Goal: Obtain resource: Obtain resource

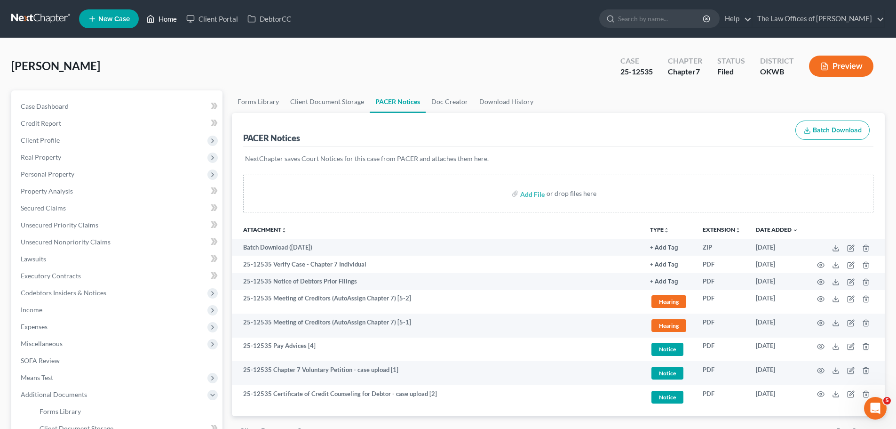
click at [174, 23] on link "Home" at bounding box center [162, 18] width 40 height 17
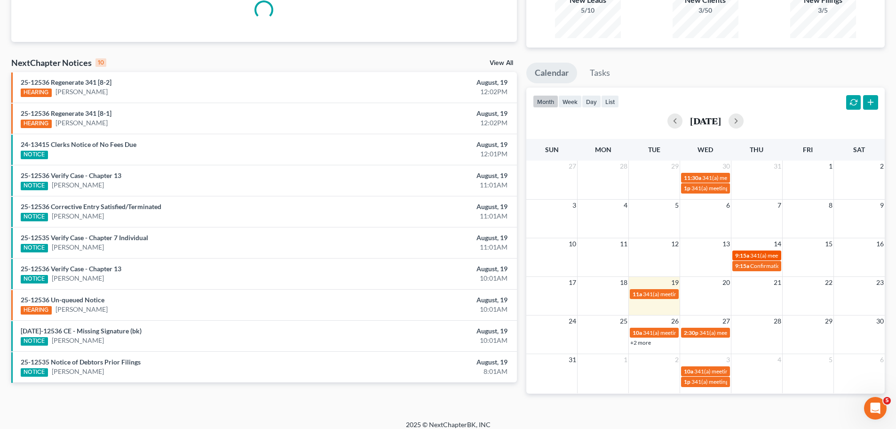
scroll to position [115, 0]
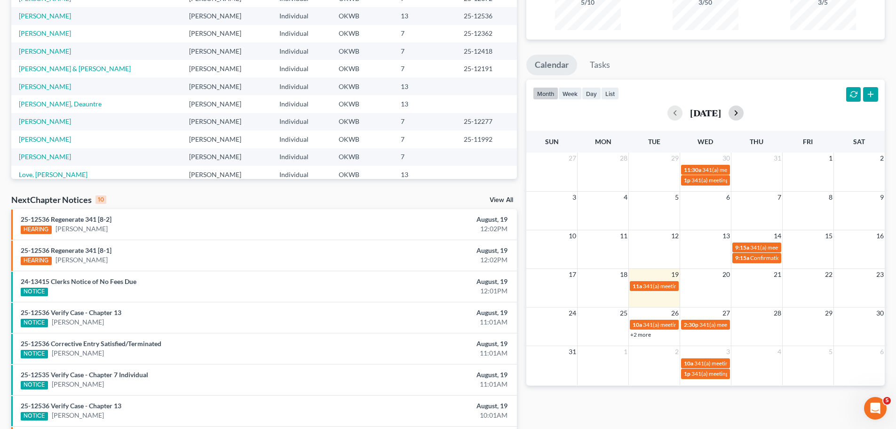
click at [744, 113] on button "button" at bounding box center [736, 112] width 15 height 15
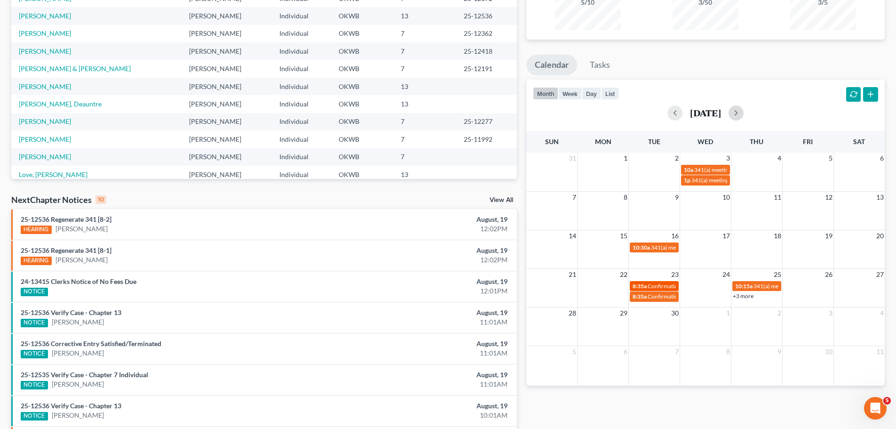
click at [653, 282] on span "Confirmation hearing for [PERSON_NAME]" at bounding box center [701, 285] width 107 height 7
select select "Days"
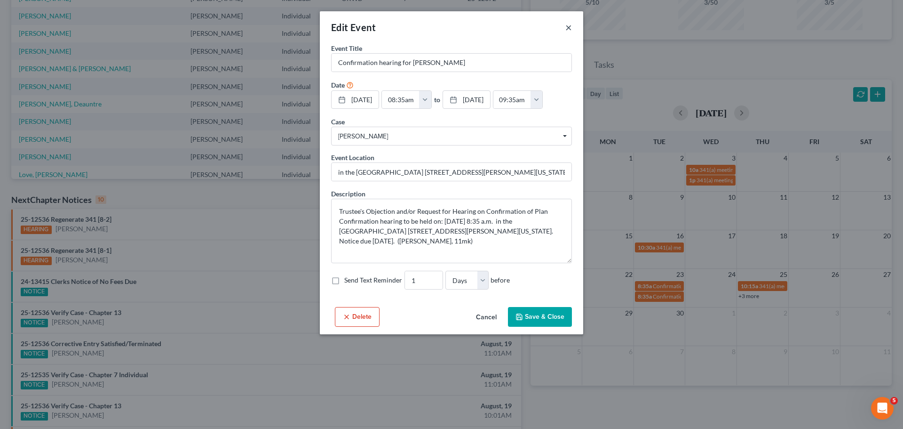
click at [566, 29] on button "×" at bounding box center [569, 27] width 7 height 11
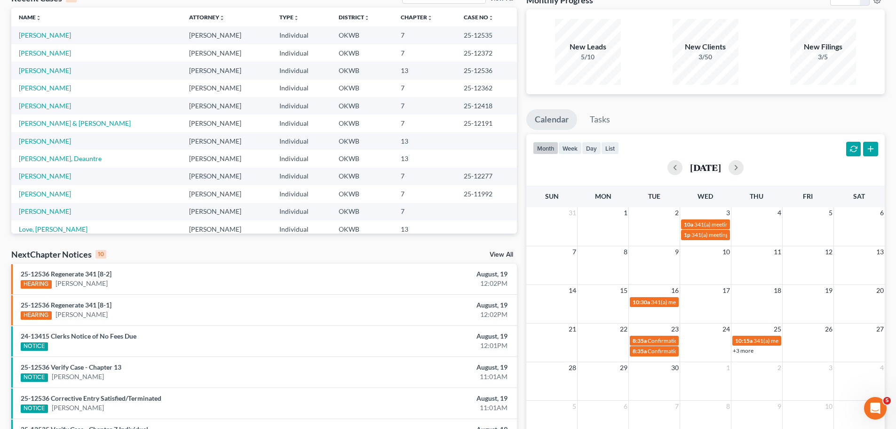
scroll to position [0, 0]
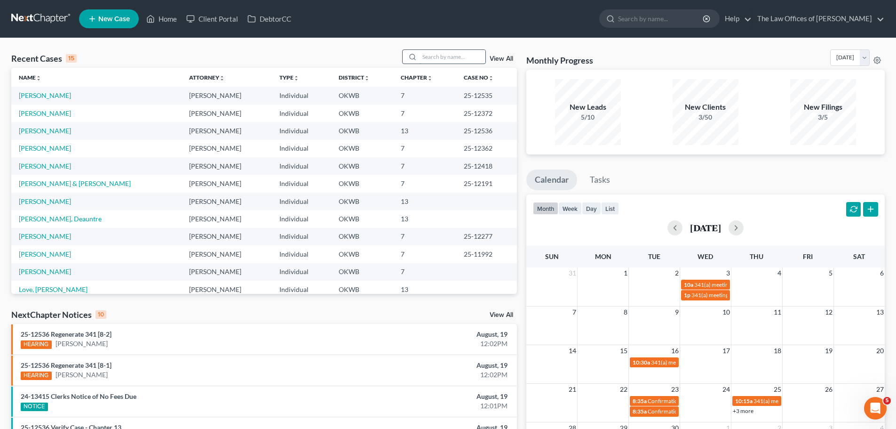
click at [433, 53] on input "search" at bounding box center [453, 57] width 66 height 14
type input "[PERSON_NAME]"
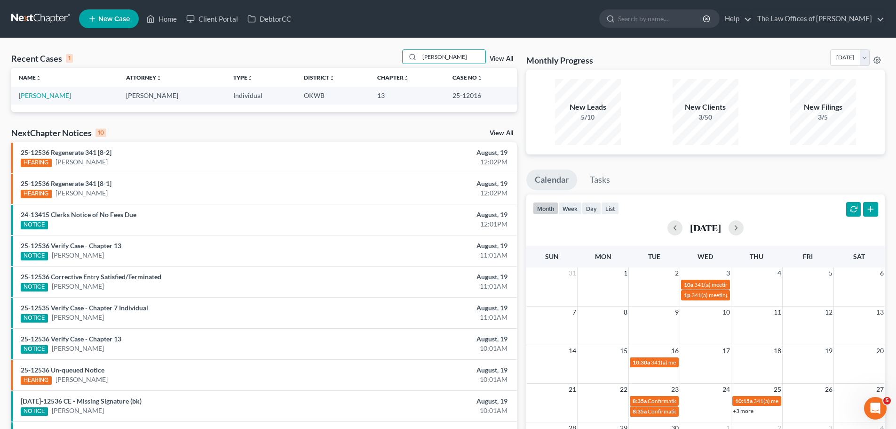
click at [53, 100] on td "[PERSON_NAME]" at bounding box center [64, 95] width 107 height 17
click at [54, 98] on link "[PERSON_NAME]" at bounding box center [45, 95] width 52 height 8
select select "6"
select select "0"
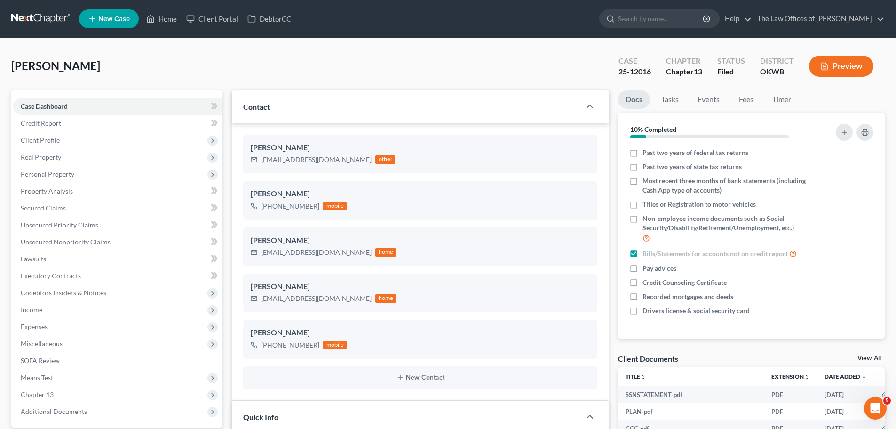
click at [850, 64] on button "Preview" at bounding box center [841, 66] width 64 height 21
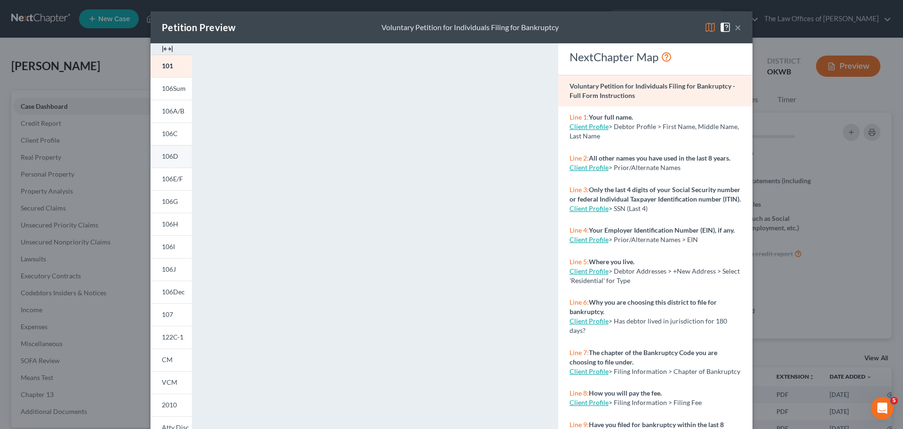
click at [174, 159] on span "106D" at bounding box center [170, 156] width 16 height 8
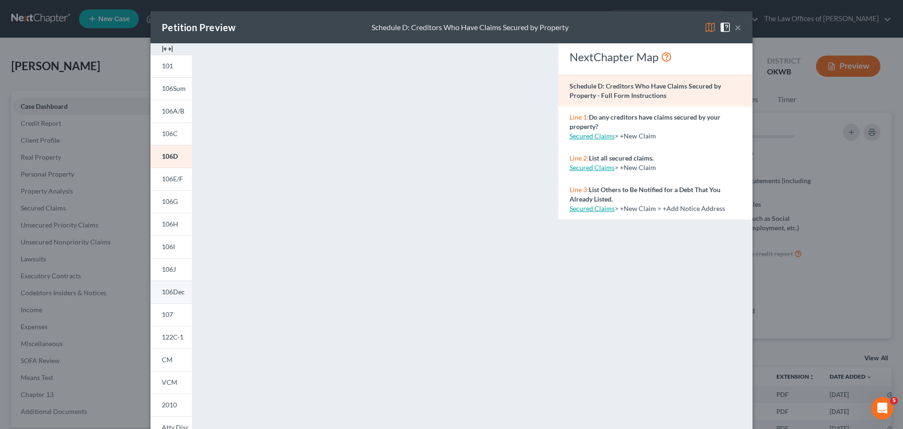
click at [176, 288] on span "106Dec" at bounding box center [173, 291] width 23 height 8
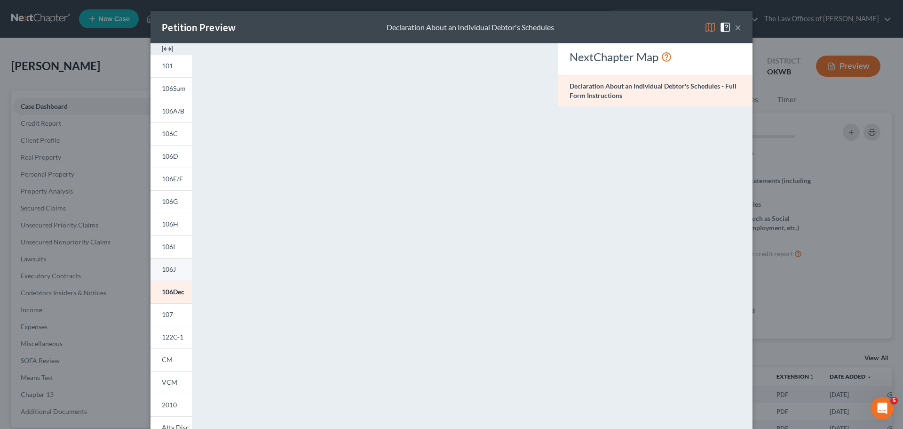
click at [174, 260] on link "106J" at bounding box center [171, 269] width 41 height 23
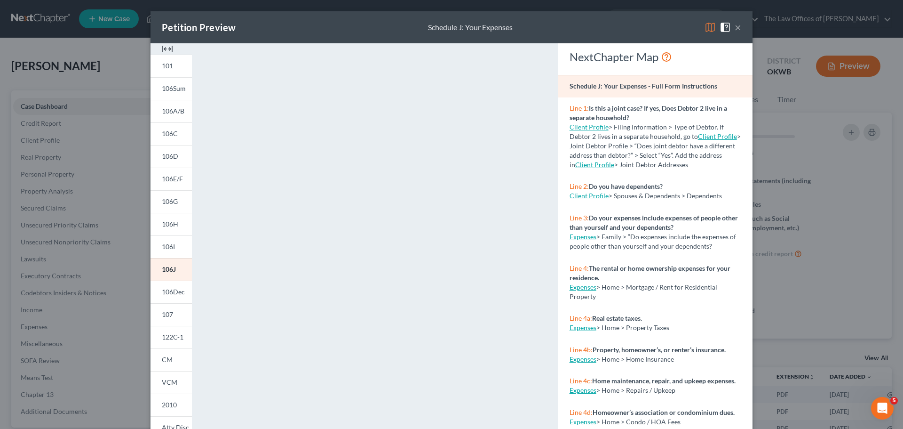
click at [736, 28] on button "×" at bounding box center [738, 27] width 7 height 11
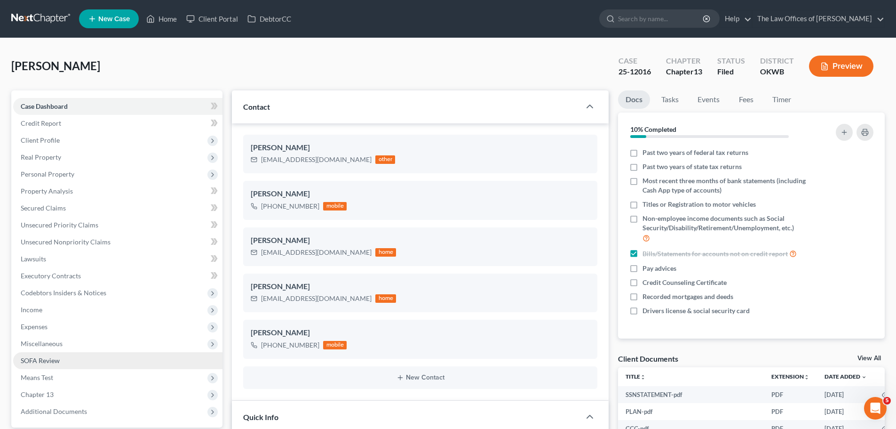
click at [52, 359] on span "SOFA Review" at bounding box center [40, 360] width 39 height 8
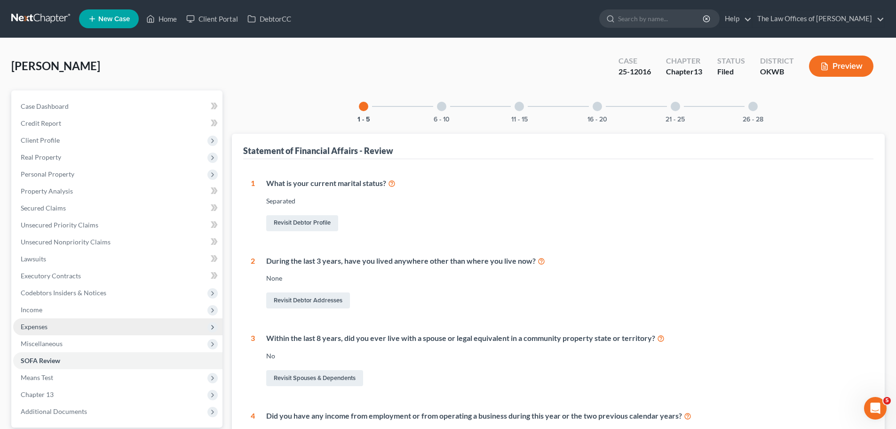
scroll to position [94, 0]
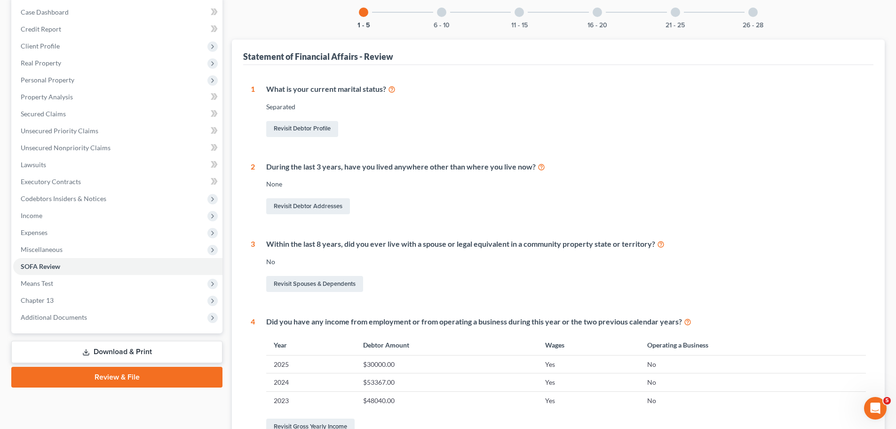
click at [173, 351] on link "Download & Print" at bounding box center [116, 352] width 211 height 22
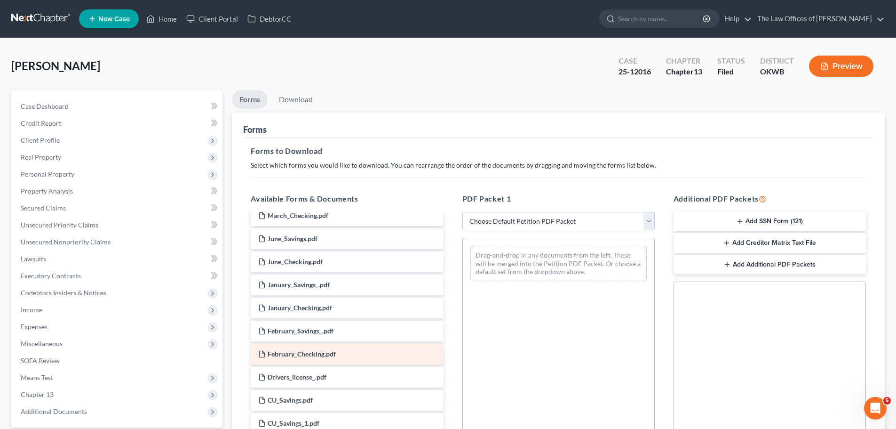
scroll to position [141, 0]
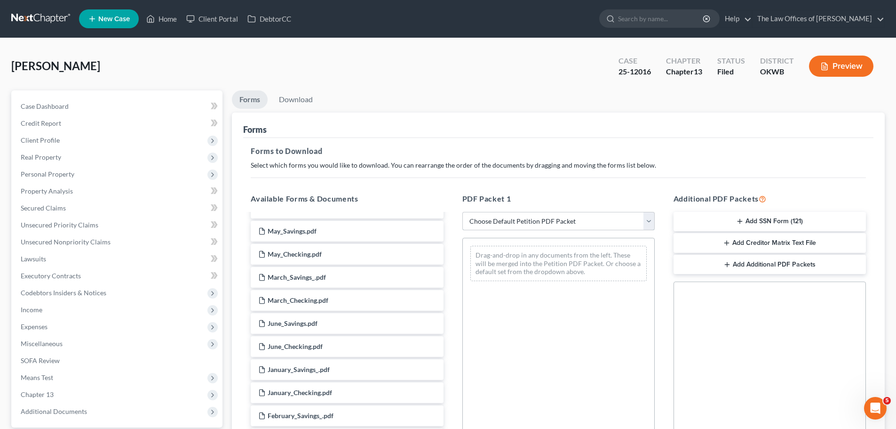
click at [498, 221] on select "Choose Default Petition PDF Packet Complete Bankruptcy Petition (all forms and …" at bounding box center [558, 221] width 192 height 19
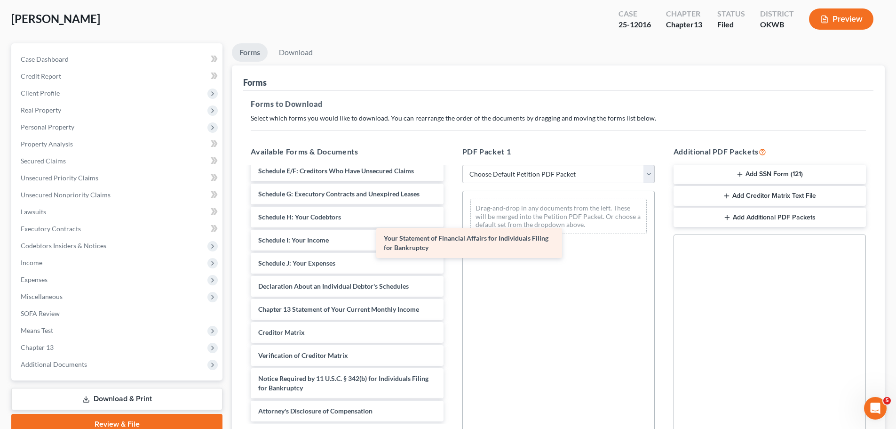
scroll to position [1063, 0]
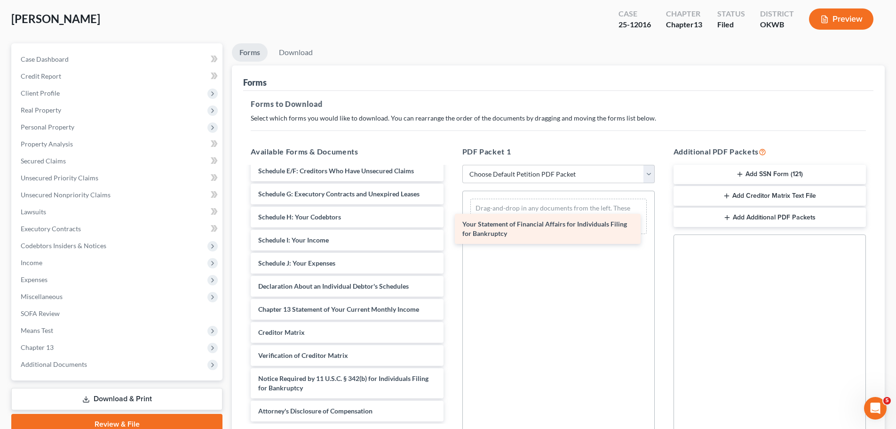
drag, startPoint x: 359, startPoint y: 286, endPoint x: 586, endPoint y: 229, distance: 234.2
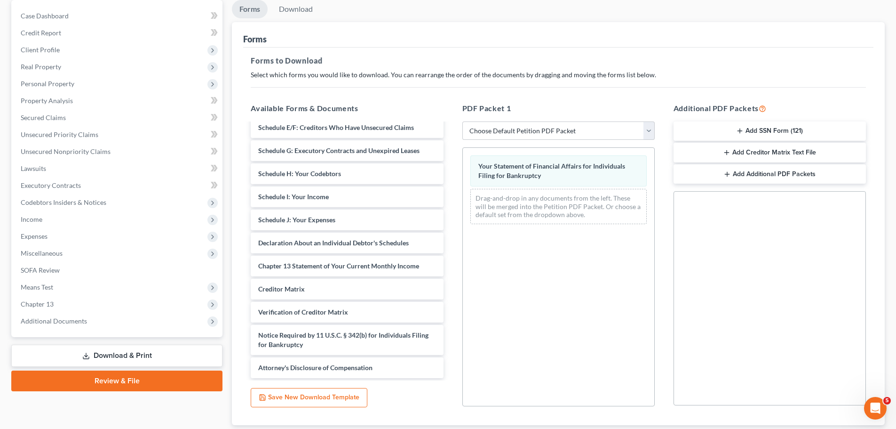
scroll to position [141, 0]
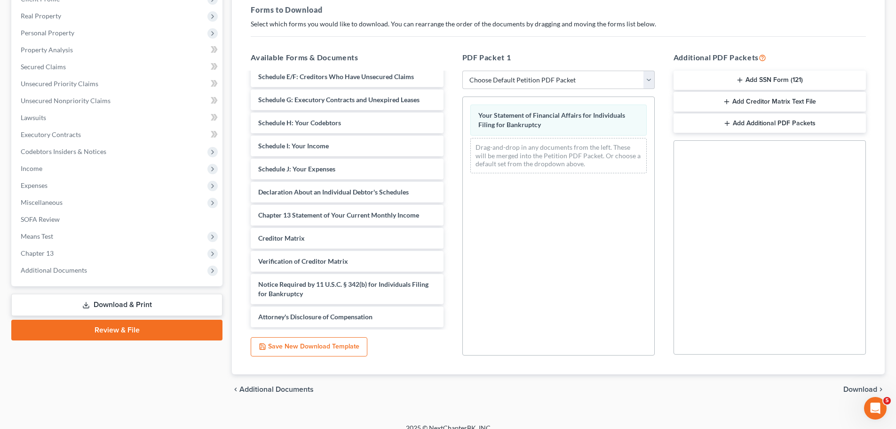
click at [864, 385] on span "Download" at bounding box center [861, 389] width 34 height 8
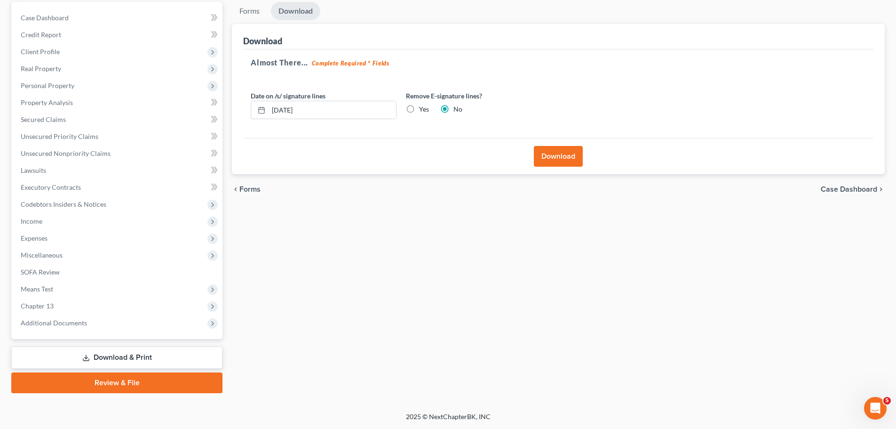
click at [550, 160] on button "Download" at bounding box center [558, 156] width 49 height 21
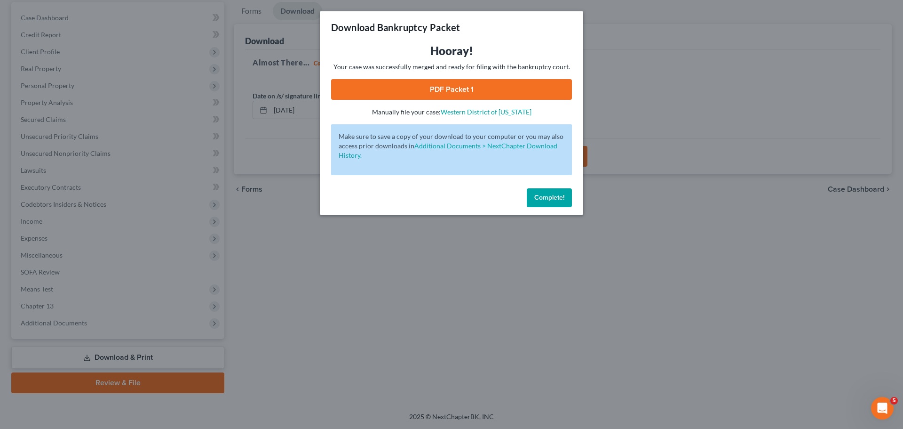
click at [416, 88] on link "PDF Packet 1" at bounding box center [451, 89] width 241 height 21
click at [526, 200] on div "Complete!" at bounding box center [451, 199] width 263 height 30
click at [535, 194] on span "Complete!" at bounding box center [549, 197] width 30 height 8
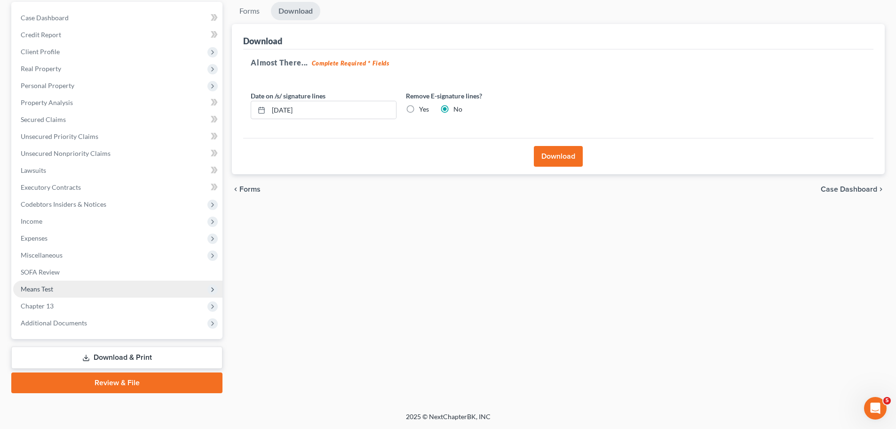
click at [117, 287] on span "Means Test" at bounding box center [117, 288] width 209 height 17
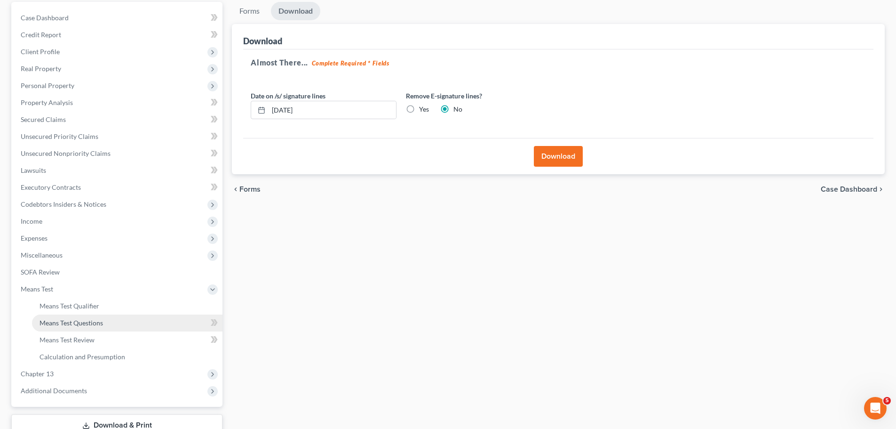
click at [129, 319] on link "Means Test Questions" at bounding box center [127, 322] width 191 height 17
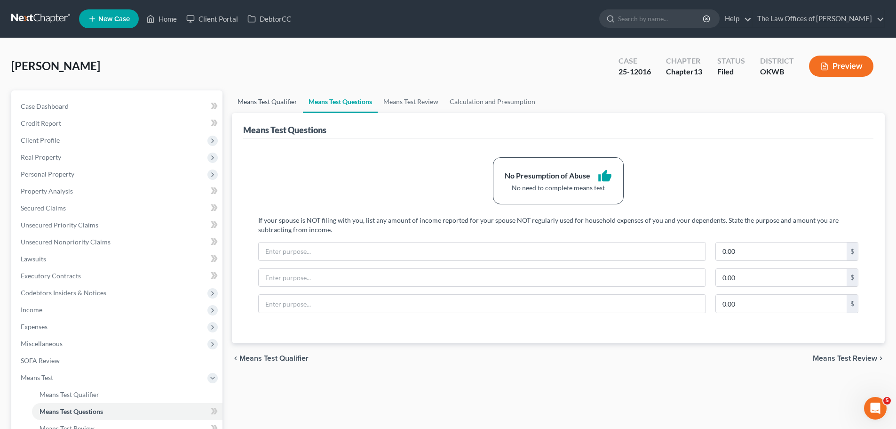
click at [291, 100] on link "Means Test Qualifier" at bounding box center [267, 101] width 71 height 23
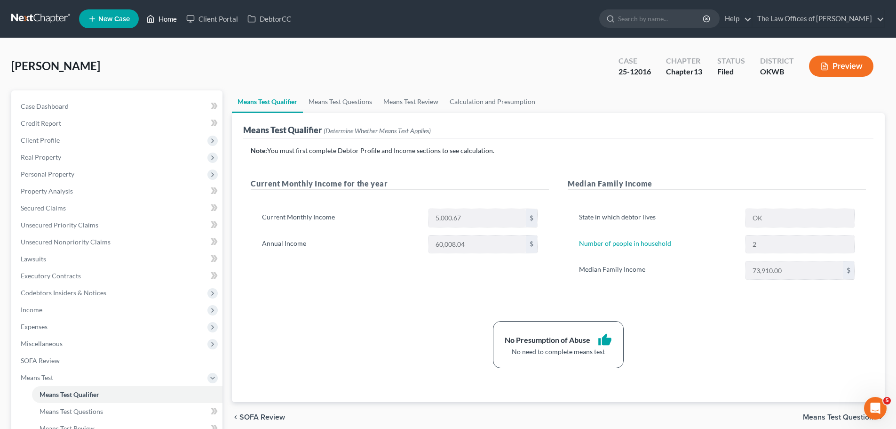
click at [167, 16] on link "Home" at bounding box center [162, 18] width 40 height 17
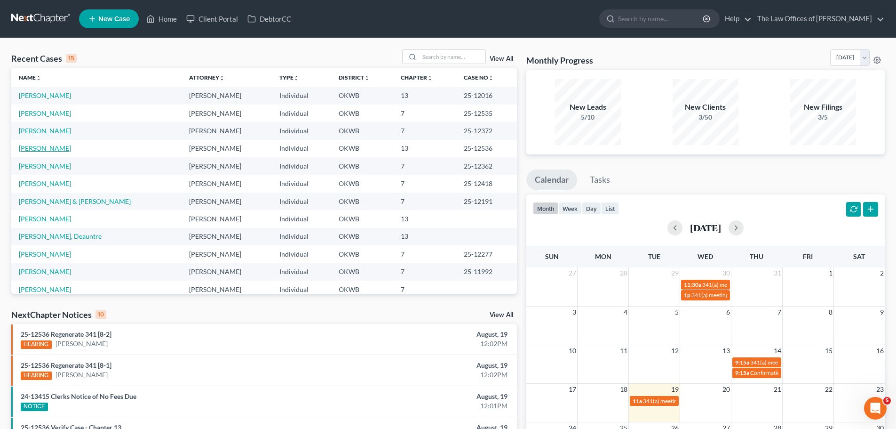
click at [42, 146] on link "[PERSON_NAME]" at bounding box center [45, 148] width 52 height 8
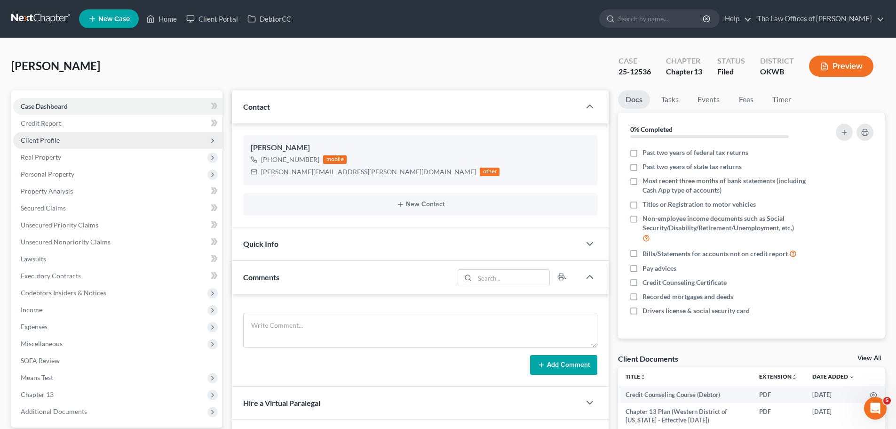
click at [87, 138] on span "Client Profile" at bounding box center [117, 140] width 209 height 17
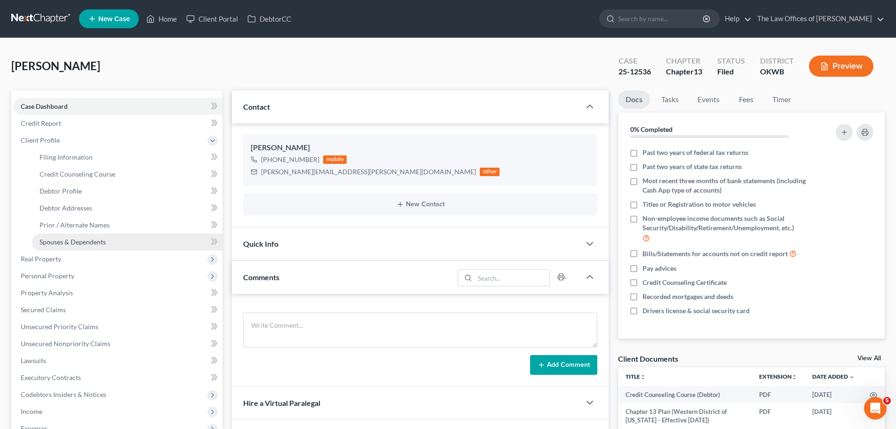
click at [93, 238] on span "Spouses & Dependents" at bounding box center [73, 242] width 66 height 8
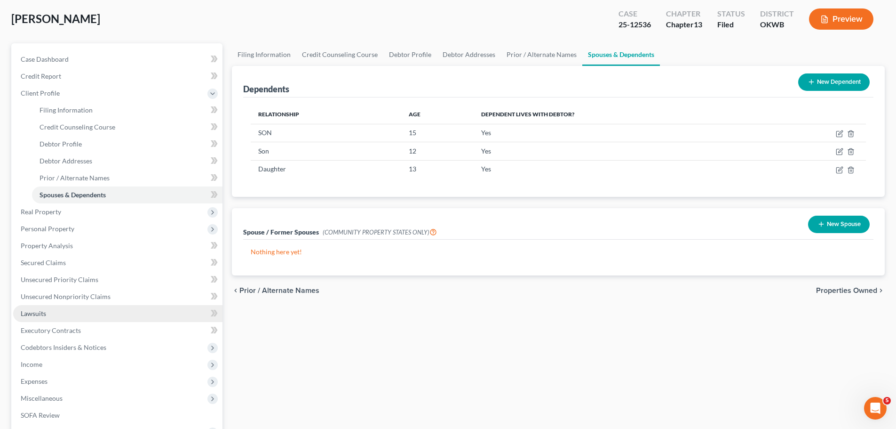
scroll to position [94, 0]
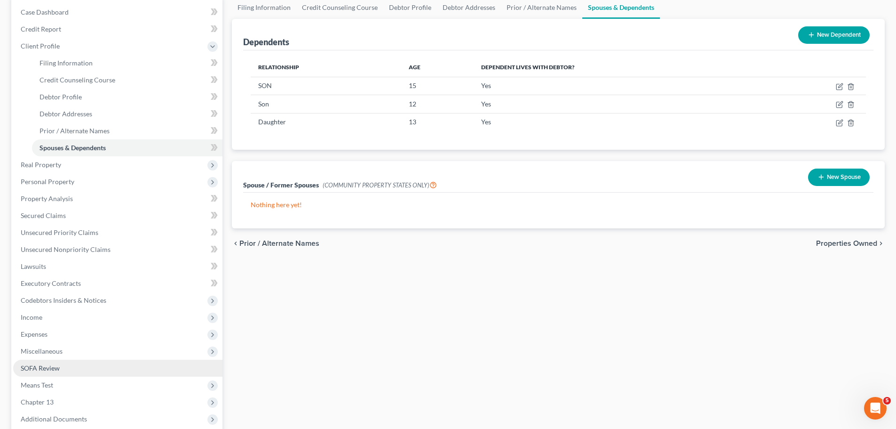
click at [94, 367] on link "SOFA Review" at bounding box center [117, 367] width 209 height 17
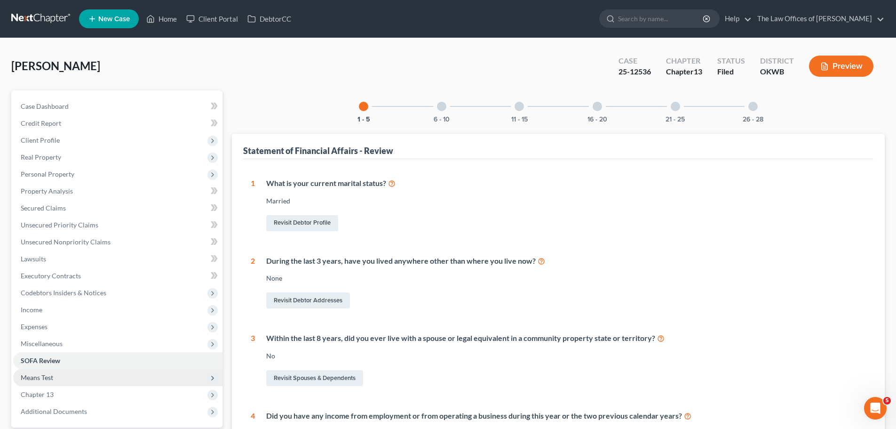
click at [73, 375] on span "Means Test" at bounding box center [117, 377] width 209 height 17
click at [94, 388] on link "Means Test Qualifier" at bounding box center [127, 394] width 191 height 17
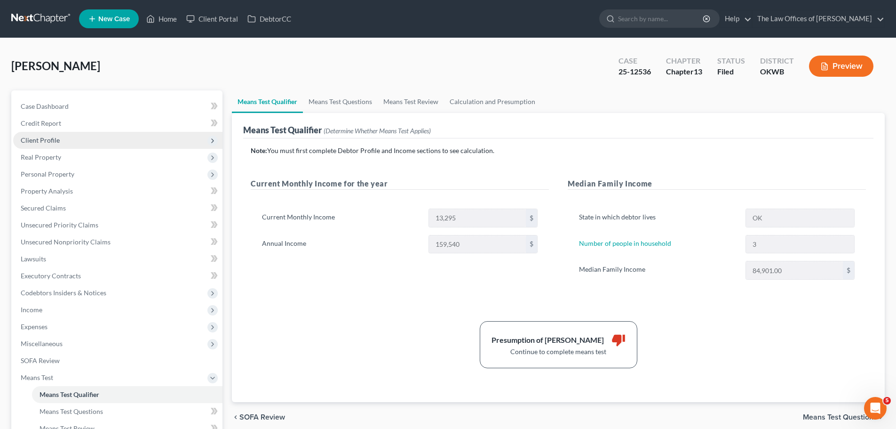
click at [91, 137] on span "Client Profile" at bounding box center [117, 140] width 209 height 17
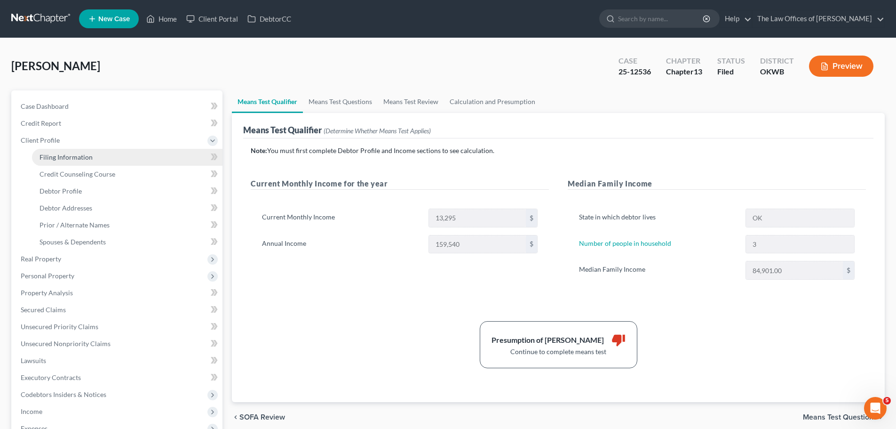
click at [96, 151] on link "Filing Information" at bounding box center [127, 157] width 191 height 17
select select "1"
select select "0"
select select "3"
select select "0"
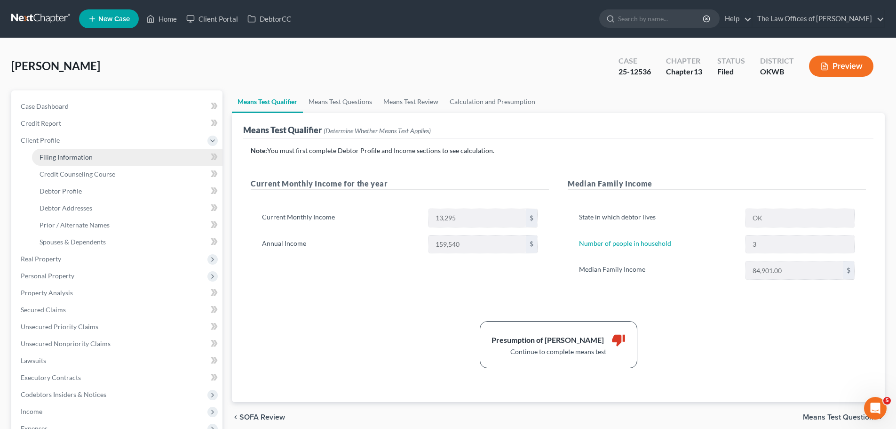
select select "37"
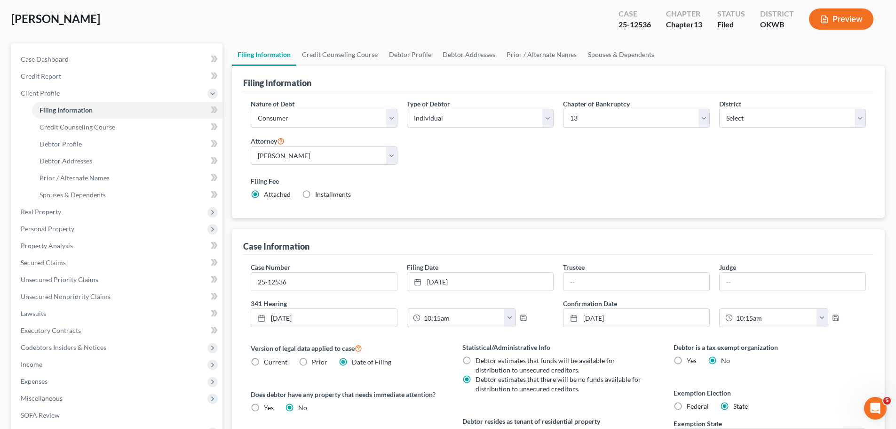
scroll to position [141, 0]
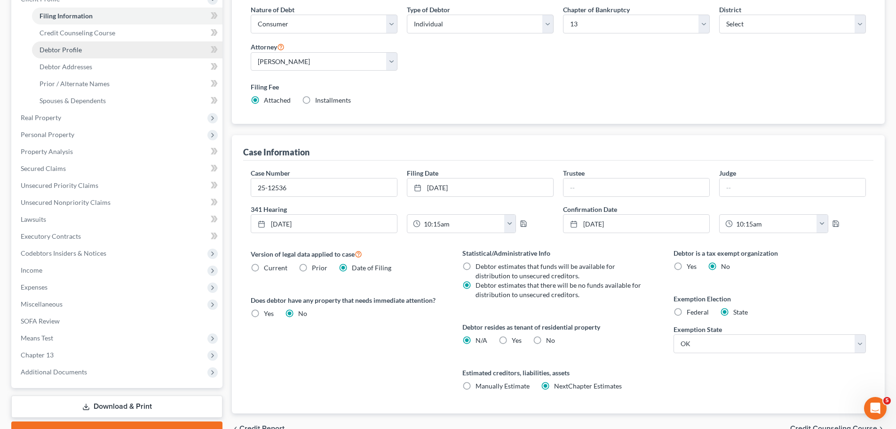
click at [86, 47] on link "Debtor Profile" at bounding box center [127, 49] width 191 height 17
select select "1"
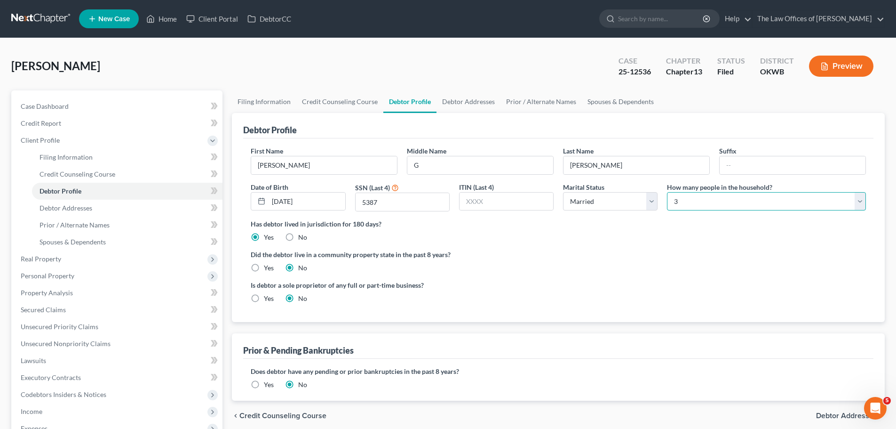
click at [742, 195] on select "Select 1 2 3 4 5 6 7 8 9 10 11 12 13 14 15 16 17 18 19 20" at bounding box center [766, 201] width 199 height 19
select select "3"
click at [667, 192] on select "Select 1 2 3 4 5 6 7 8 9 10 11 12 13 14 15 16 17 18 19 20" at bounding box center [766, 201] width 199 height 19
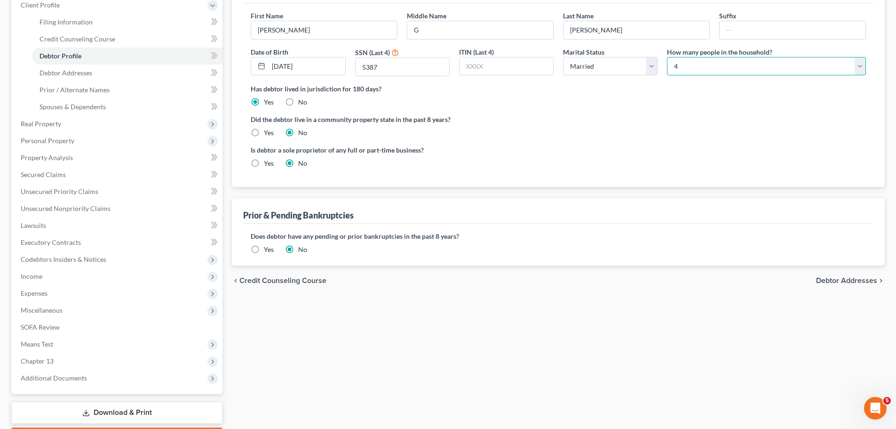
scroll to position [188, 0]
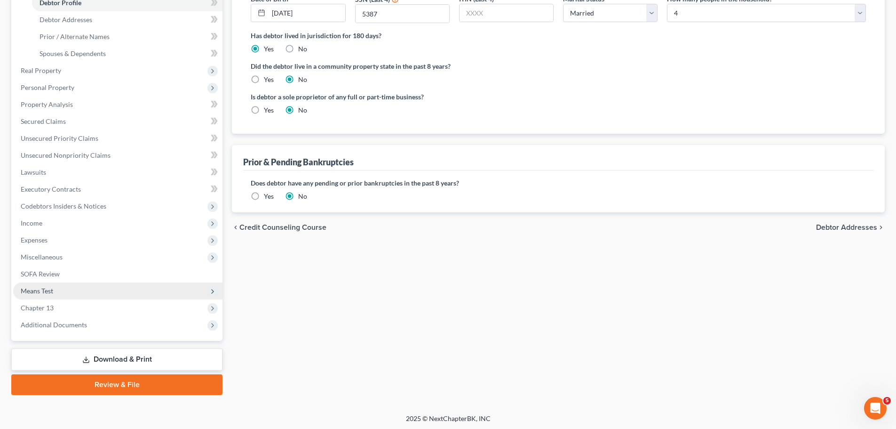
click at [160, 294] on span "Means Test" at bounding box center [117, 290] width 209 height 17
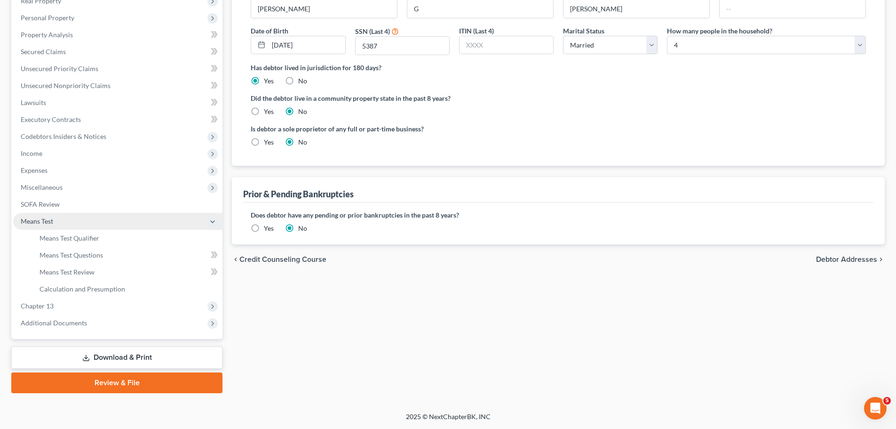
scroll to position [156, 0]
click at [157, 355] on link "Download & Print" at bounding box center [116, 357] width 211 height 22
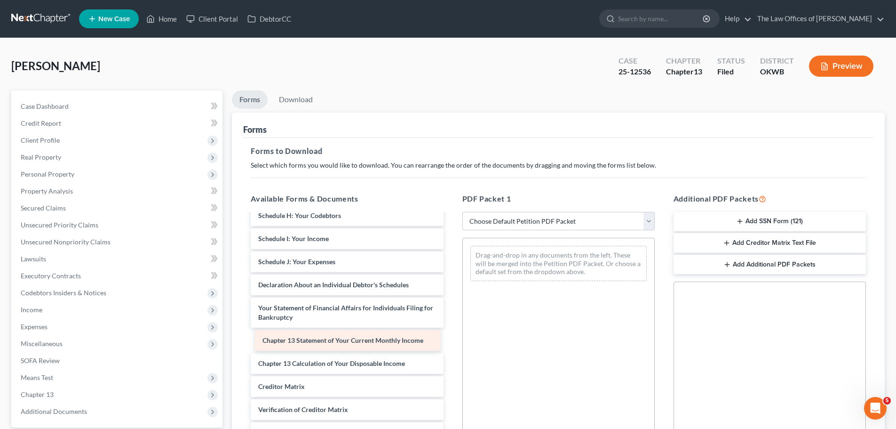
scroll to position [219, 0]
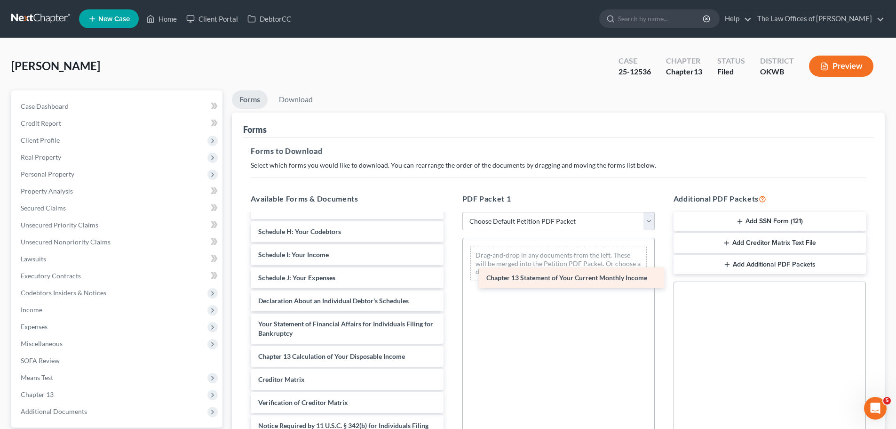
drag, startPoint x: 377, startPoint y: 343, endPoint x: 606, endPoint y: 280, distance: 236.6
click at [451, 280] on div "Chapter 13 Statement of Your Current Monthly Income Credit Counseling Course (D…" at bounding box center [346, 231] width 207 height 473
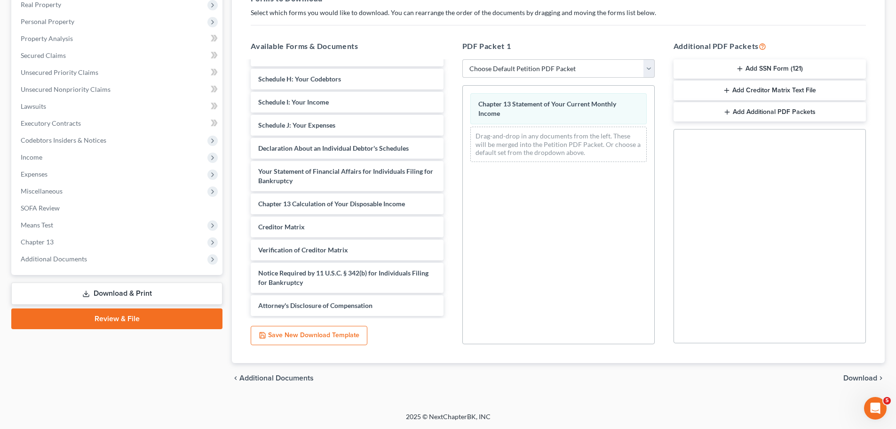
click at [844, 375] on span "Download" at bounding box center [861, 378] width 34 height 8
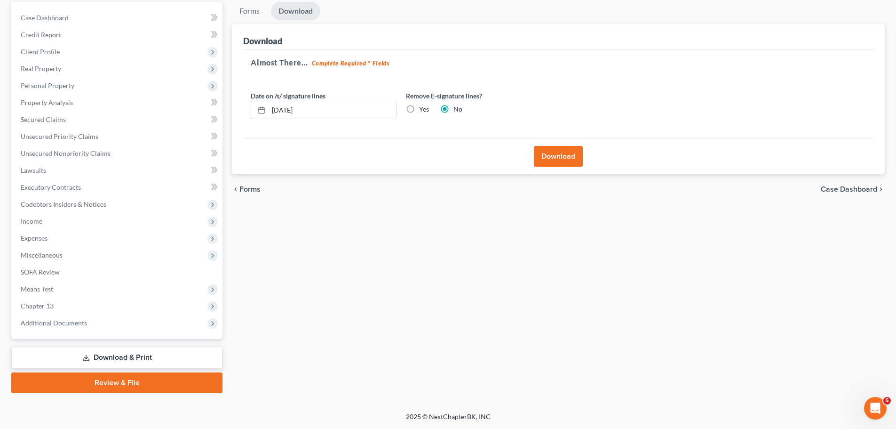
click at [546, 152] on button "Download" at bounding box center [558, 156] width 49 height 21
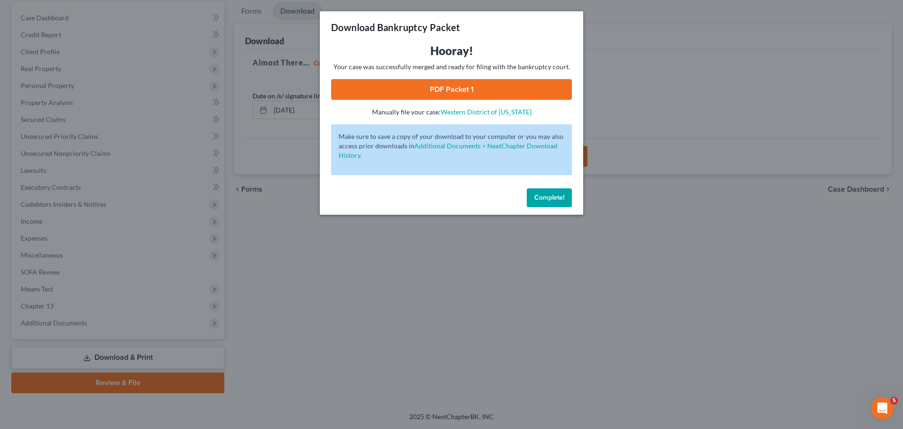
click at [471, 93] on link "PDF Packet 1" at bounding box center [451, 89] width 241 height 21
click at [556, 195] on span "Complete!" at bounding box center [549, 197] width 30 height 8
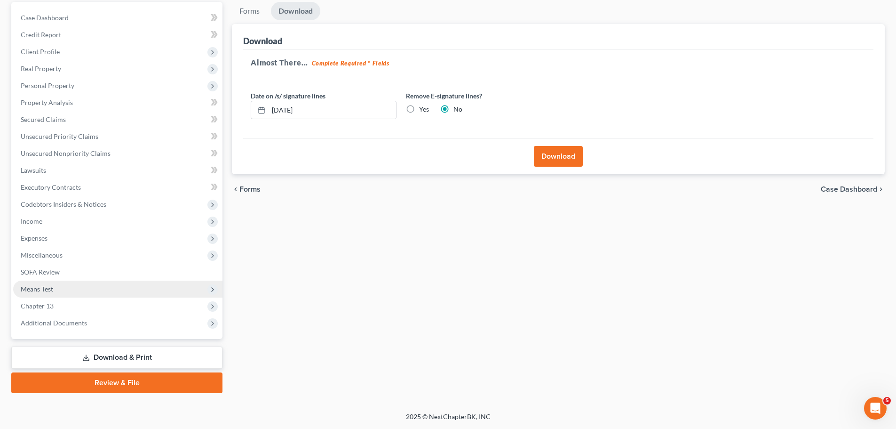
click at [90, 286] on span "Means Test" at bounding box center [117, 288] width 209 height 17
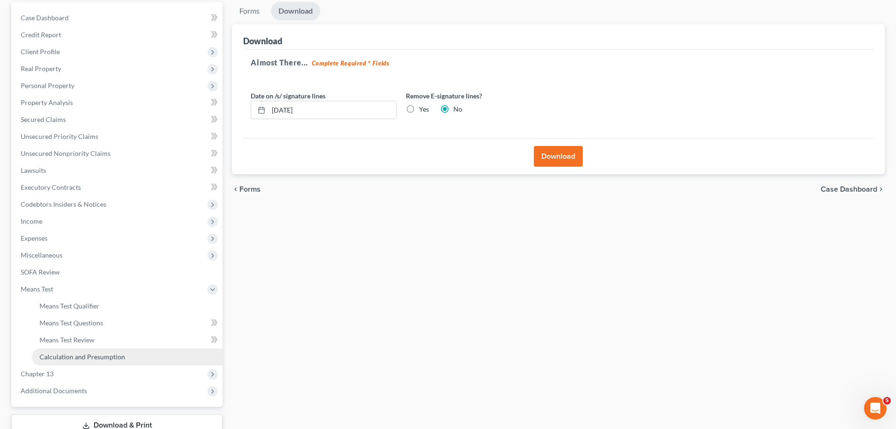
click at [86, 353] on span "Calculation and Presumption" at bounding box center [83, 356] width 86 height 8
